Goal: Navigation & Orientation: Find specific page/section

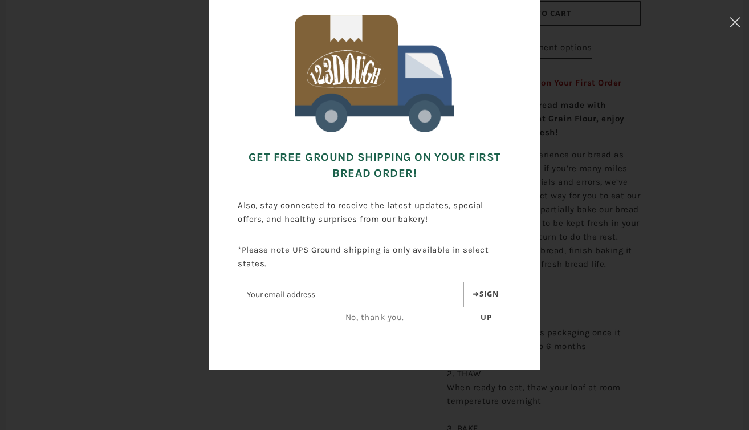
scroll to position [71, 0]
click at [379, 316] on link "No, thank you." at bounding box center [374, 316] width 59 height 10
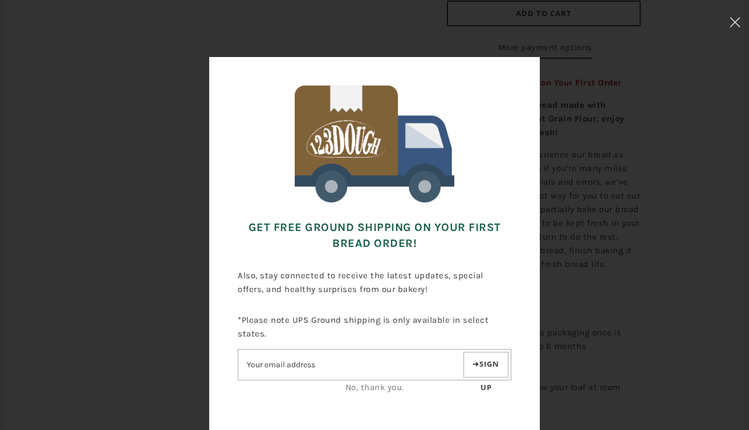
click at [383, 385] on link "No, thank you." at bounding box center [374, 387] width 59 height 10
click at [622, 298] on div "Get FREE Ground Shipping on Your First Bread Order! Also, stay connected to rec…" at bounding box center [374, 250] width 635 height 386
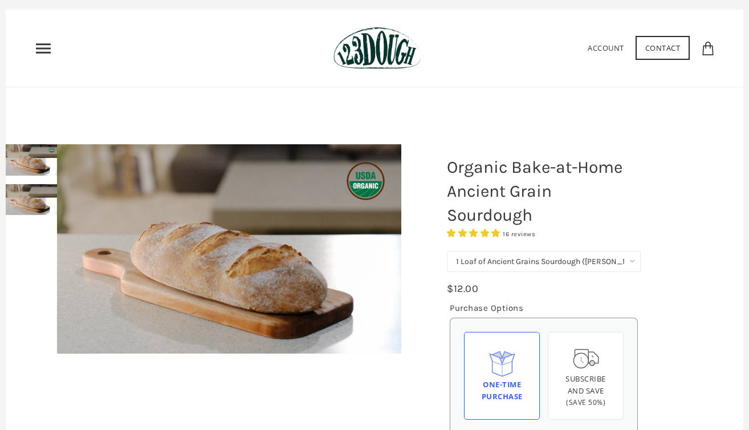
scroll to position [30, 0]
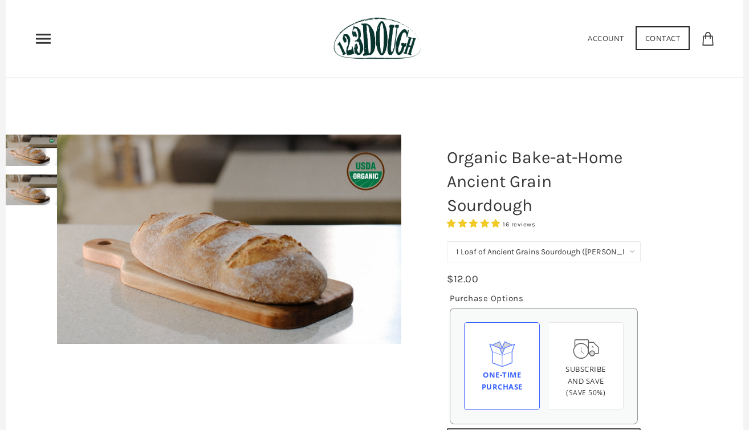
click at [47, 34] on use "Primary" at bounding box center [43, 39] width 15 height 10
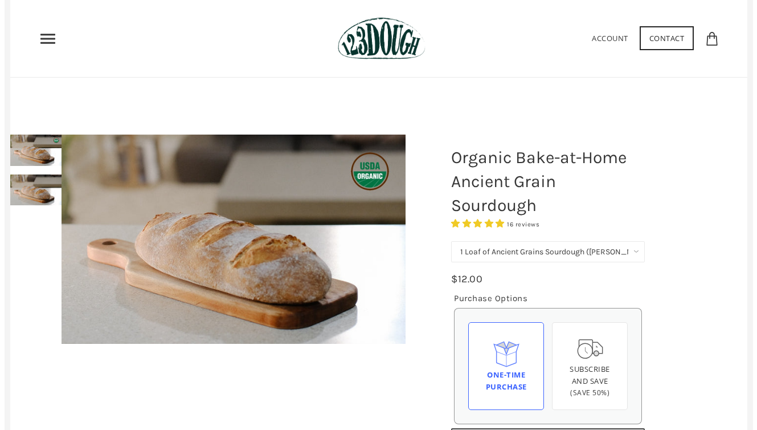
scroll to position [0, 0]
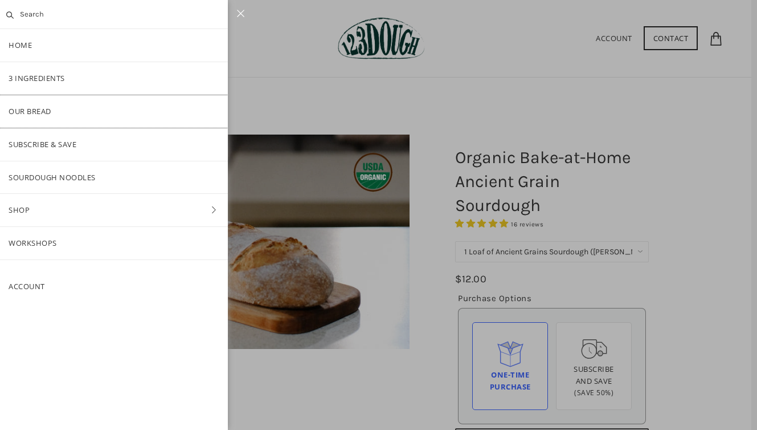
click at [47, 110] on link "Our Bread" at bounding box center [114, 111] width 228 height 32
click at [241, 11] on icon at bounding box center [240, 13] width 9 height 7
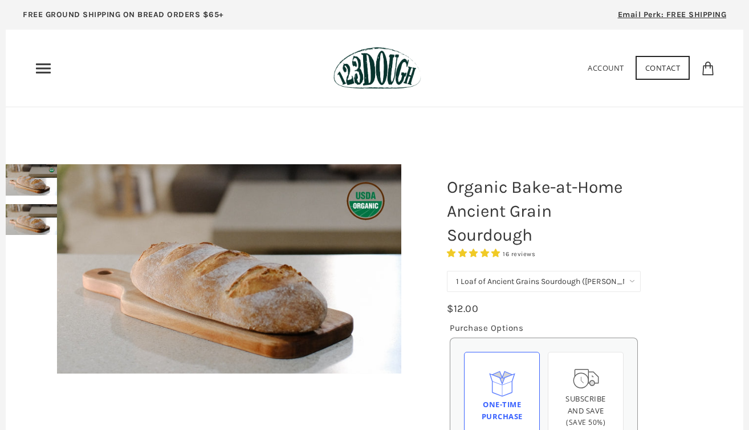
click at [46, 72] on use "Primary" at bounding box center [43, 68] width 15 height 10
